Goal: Find specific page/section: Find specific page/section

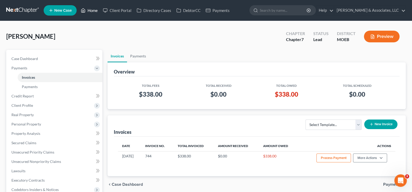
click at [92, 9] on link "Home" at bounding box center [89, 10] width 22 height 9
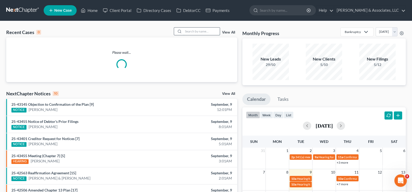
click at [188, 31] on input "search" at bounding box center [202, 32] width 36 height 8
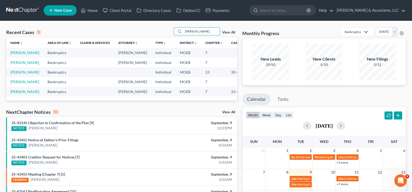
type input "[PERSON_NAME]"
click at [20, 53] on link "[PERSON_NAME]" at bounding box center [24, 52] width 29 height 4
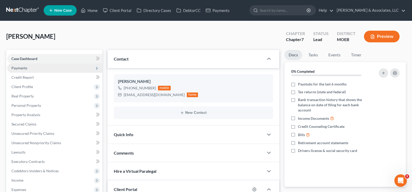
click at [22, 67] on span "Payments" at bounding box center [19, 68] width 16 height 4
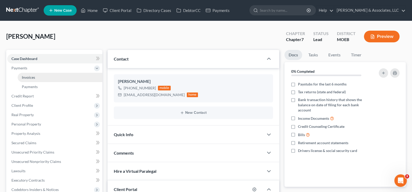
click at [28, 76] on span "Invoices" at bounding box center [28, 77] width 13 height 4
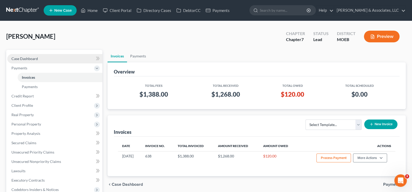
click at [24, 58] on span "Case Dashboard" at bounding box center [24, 58] width 27 height 4
